Goal: Check status: Verify the current state of an ongoing process or item

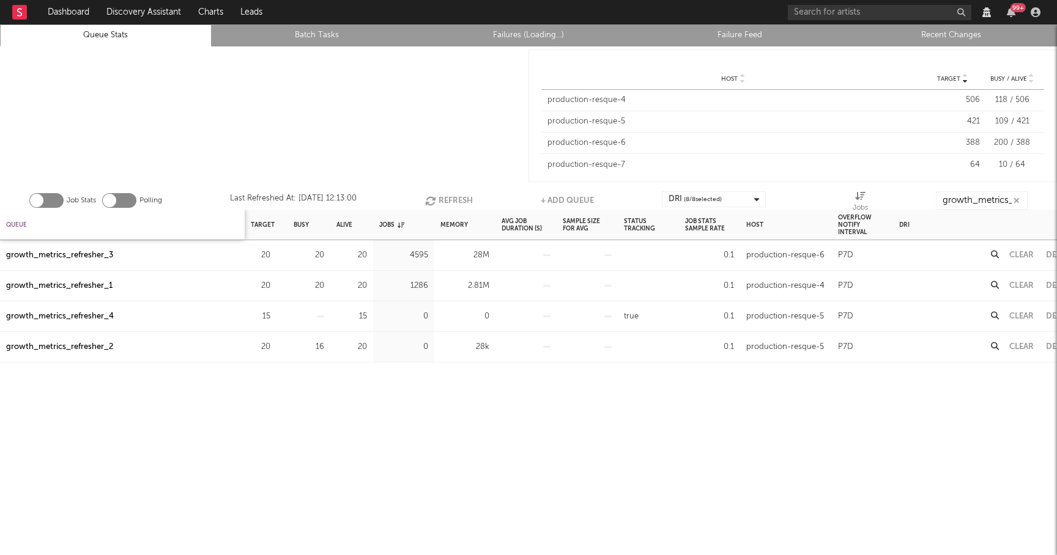
click at [20, 227] on div "Queue" at bounding box center [16, 225] width 21 height 26
click at [20, 227] on div "Queue" at bounding box center [21, 225] width 31 height 26
click at [978, 198] on input "growth_metrics_refre" at bounding box center [983, 200] width 92 height 18
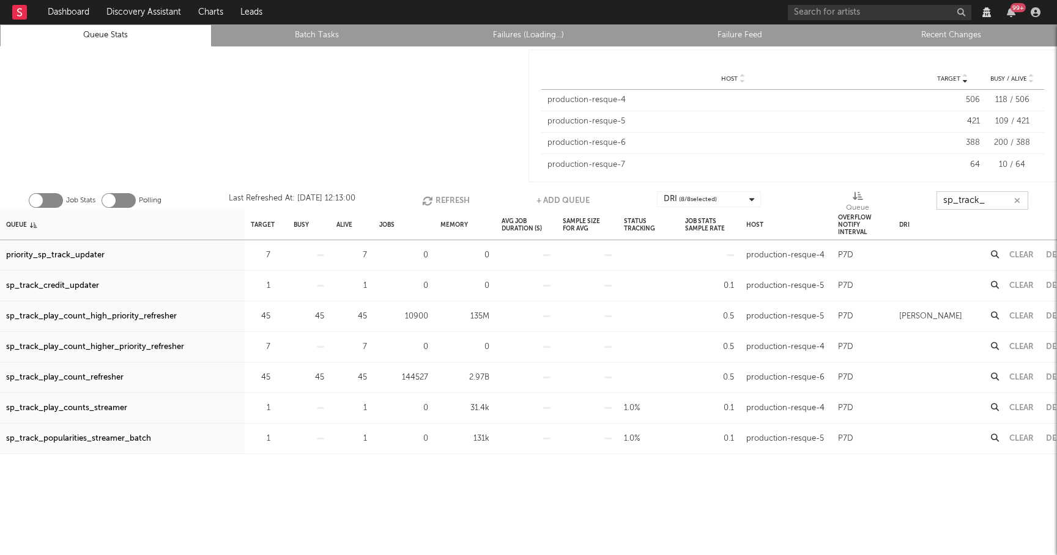
type input "sp_track_"
click at [144, 316] on div "sp_track_play_count_high_priority_refresher" at bounding box center [91, 317] width 171 height 15
click at [97, 381] on div "sp_track_play_count_refresher" at bounding box center [64, 378] width 117 height 15
click at [944, 33] on link "Recent Changes" at bounding box center [951, 35] width 198 height 15
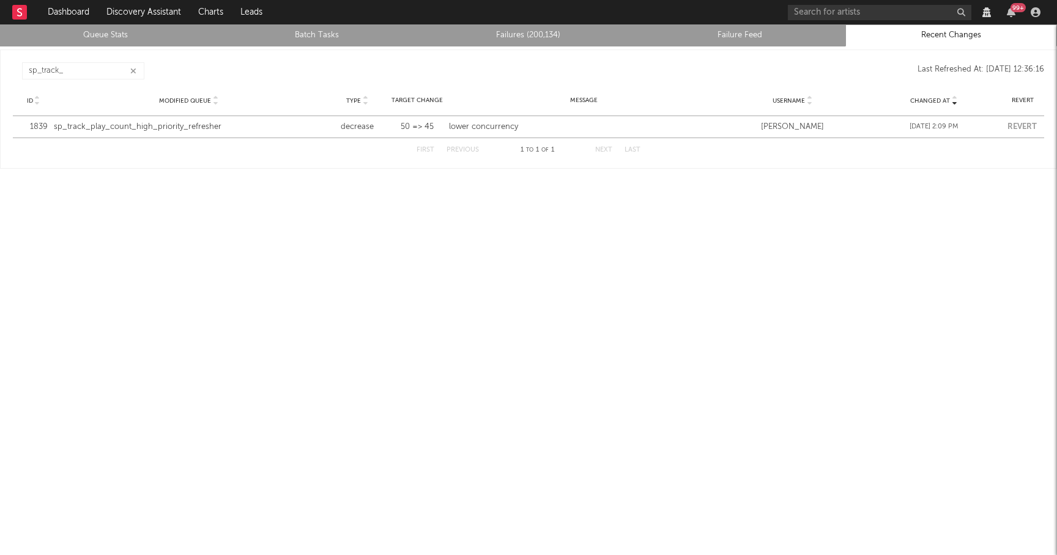
click at [133, 68] on icon "button" at bounding box center [133, 71] width 6 height 8
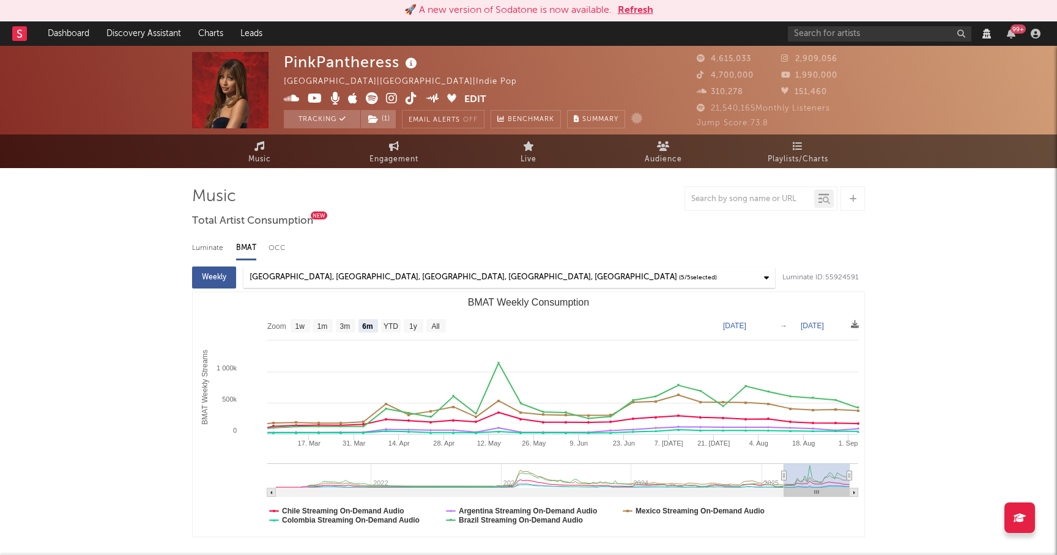
select select "6m"
select select "View all"
